Goal: Find specific page/section: Find specific page/section

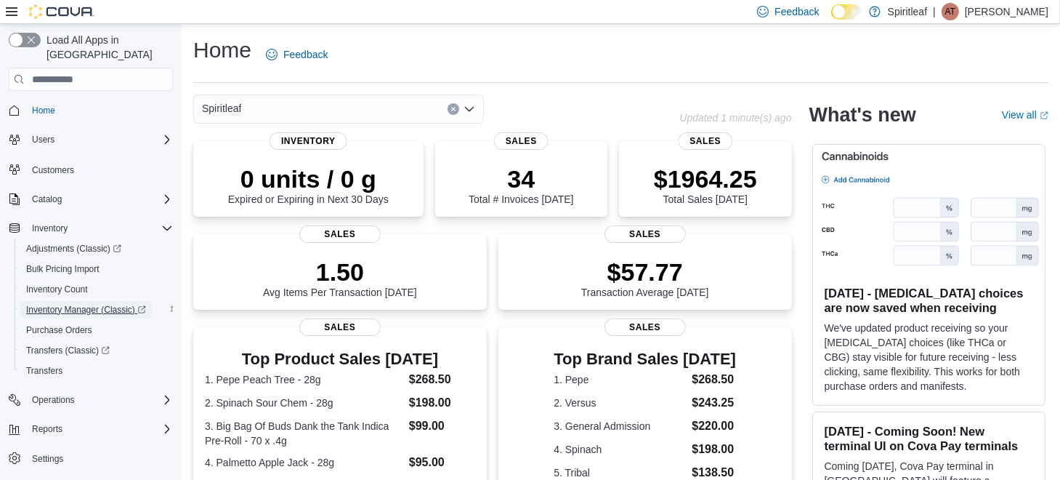
click at [89, 304] on span "Inventory Manager (Classic)" at bounding box center [86, 310] width 120 height 12
